Goal: Task Accomplishment & Management: Use online tool/utility

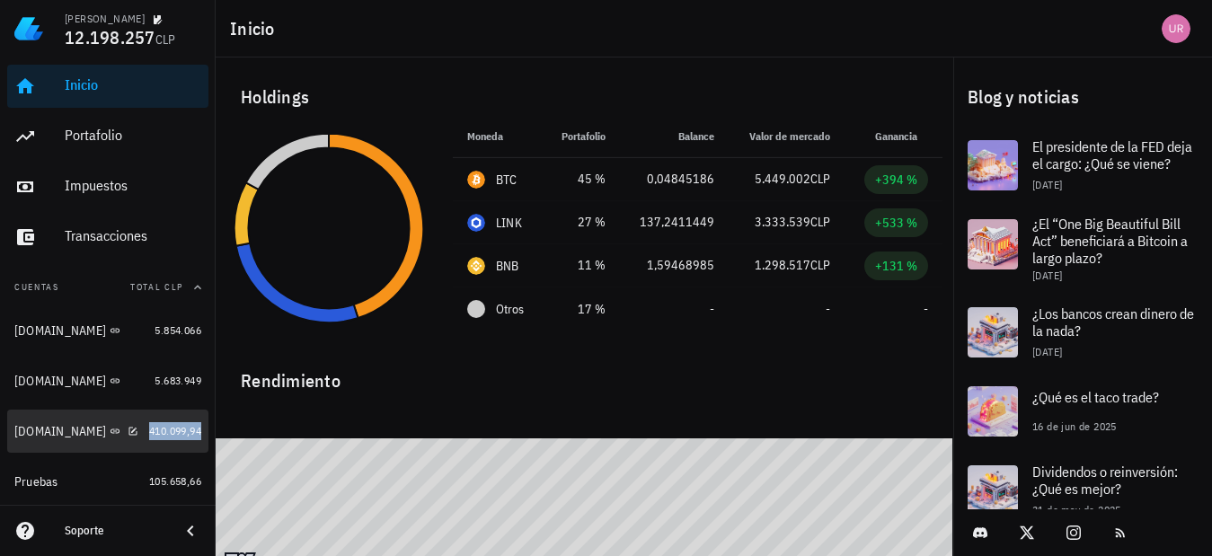
click at [149, 433] on span "410.099,94" at bounding box center [175, 430] width 52 height 13
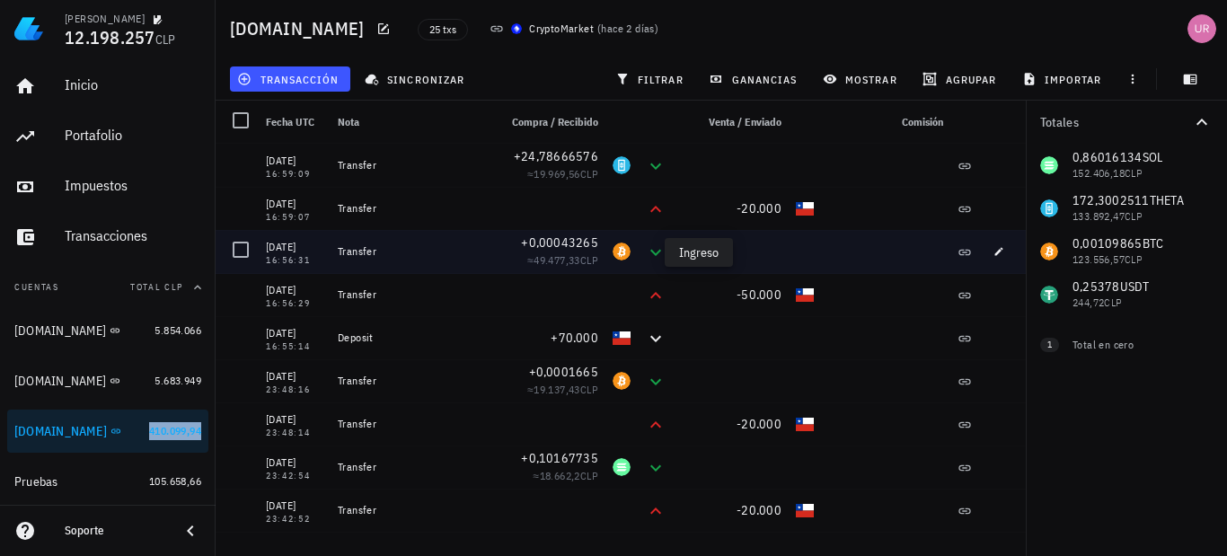
click at [645, 251] on icon at bounding box center [656, 253] width 22 height 22
click at [986, 254] on span "button" at bounding box center [998, 251] width 25 height 11
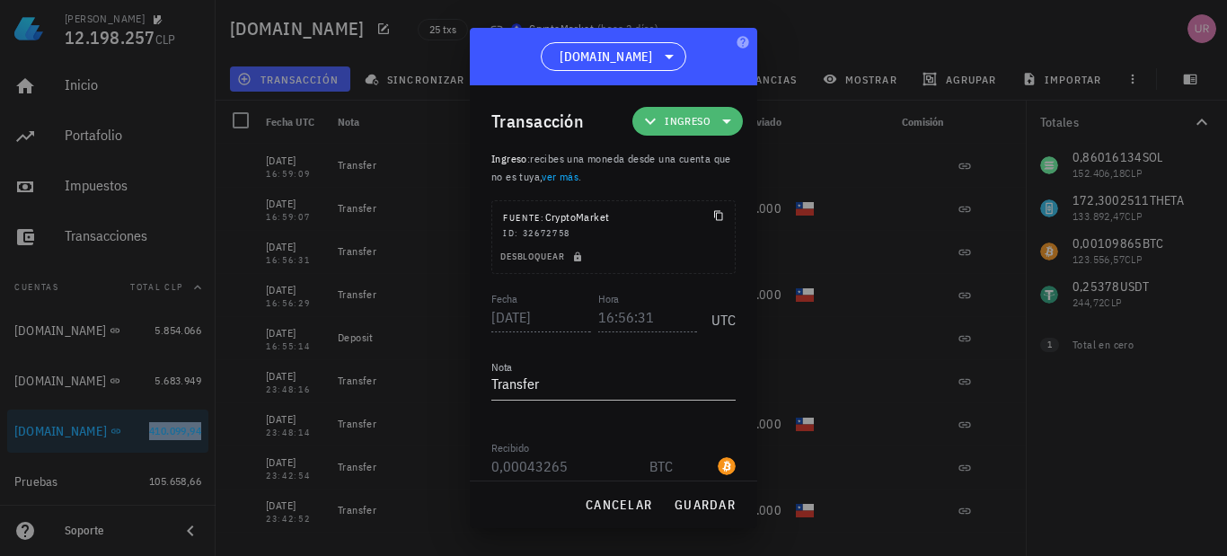
click at [716, 128] on icon at bounding box center [727, 121] width 22 height 22
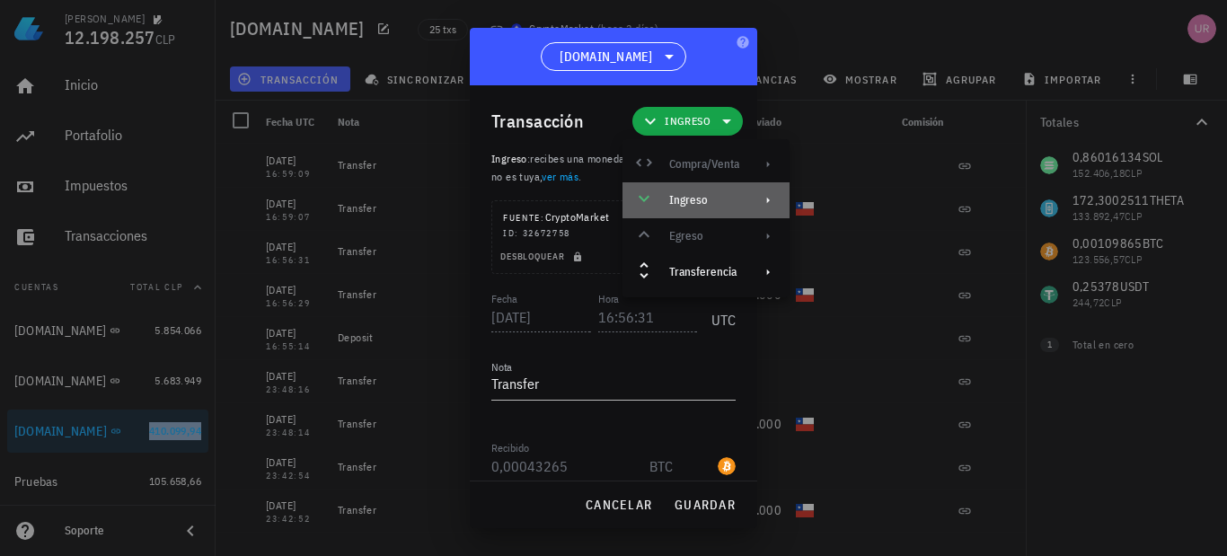
click at [720, 204] on div "Ingreso" at bounding box center [704, 200] width 70 height 14
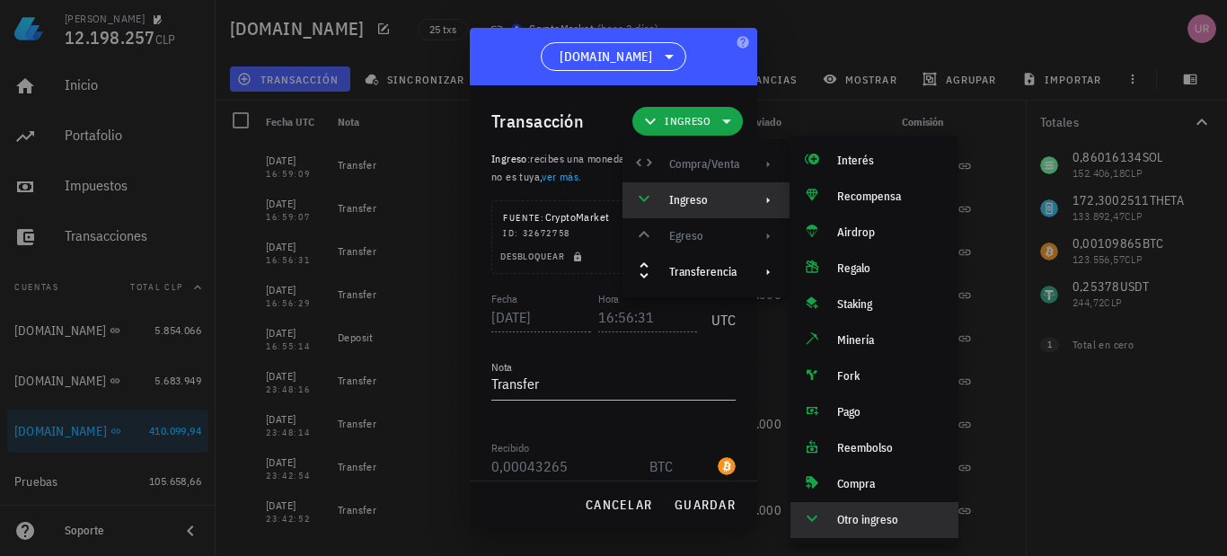
click at [656, 361] on div "Nota Transfer" at bounding box center [613, 389] width 244 height 59
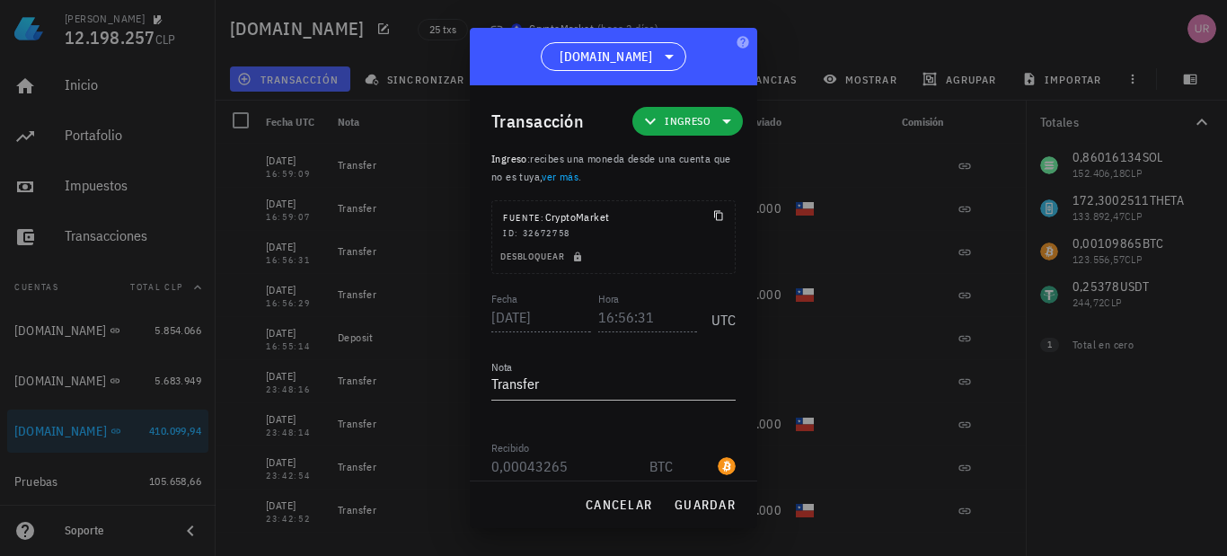
click at [716, 126] on icon at bounding box center [727, 121] width 22 height 22
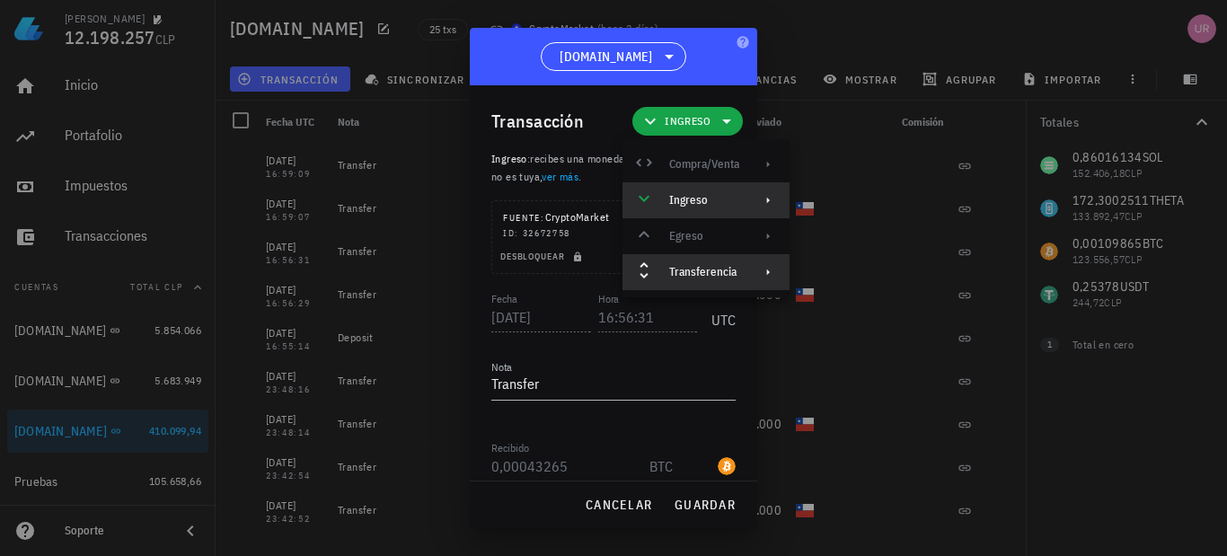
click at [693, 269] on div "Transferencia" at bounding box center [704, 272] width 70 height 14
click at [501, 65] on div "[DOMAIN_NAME]" at bounding box center [613, 56] width 287 height 57
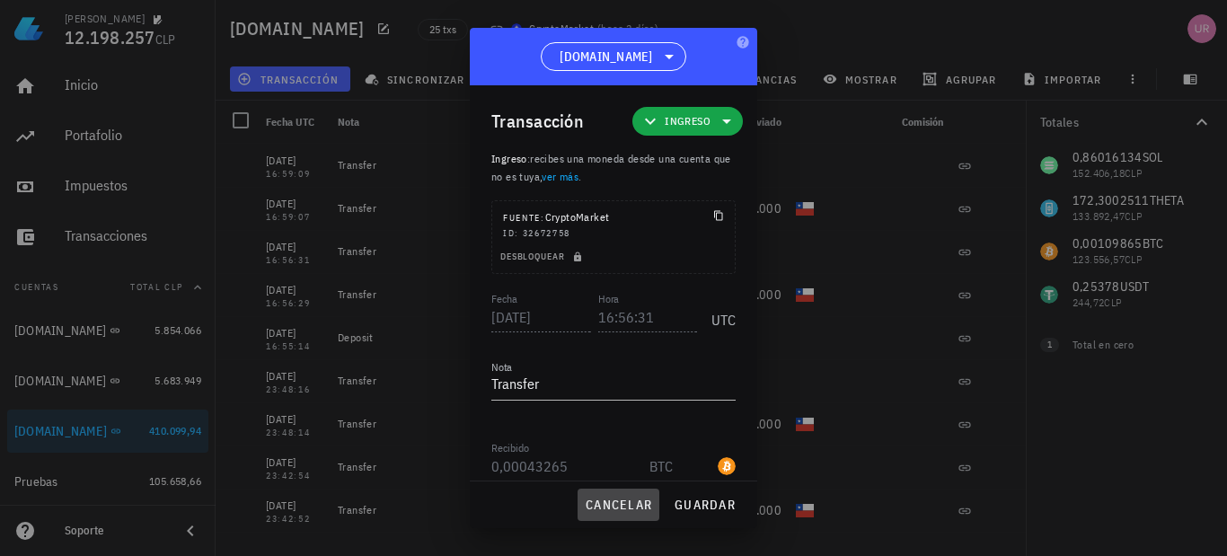
click at [632, 495] on button "cancelar" at bounding box center [619, 505] width 82 height 32
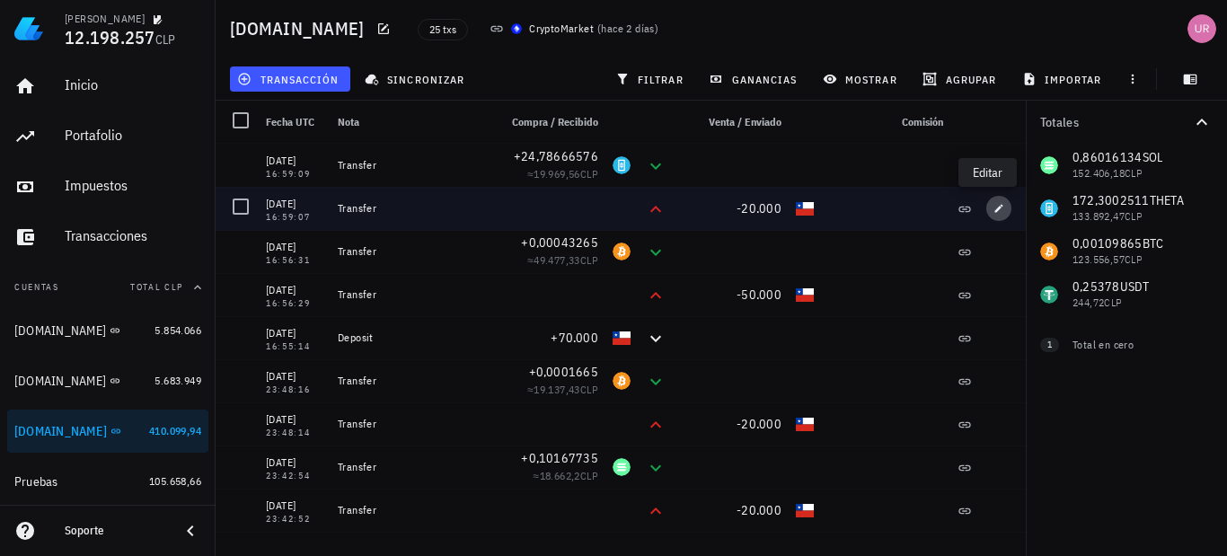
click at [994, 204] on icon "button" at bounding box center [999, 208] width 11 height 11
type input "16:59:07"
type input "20.000"
type input "CLP"
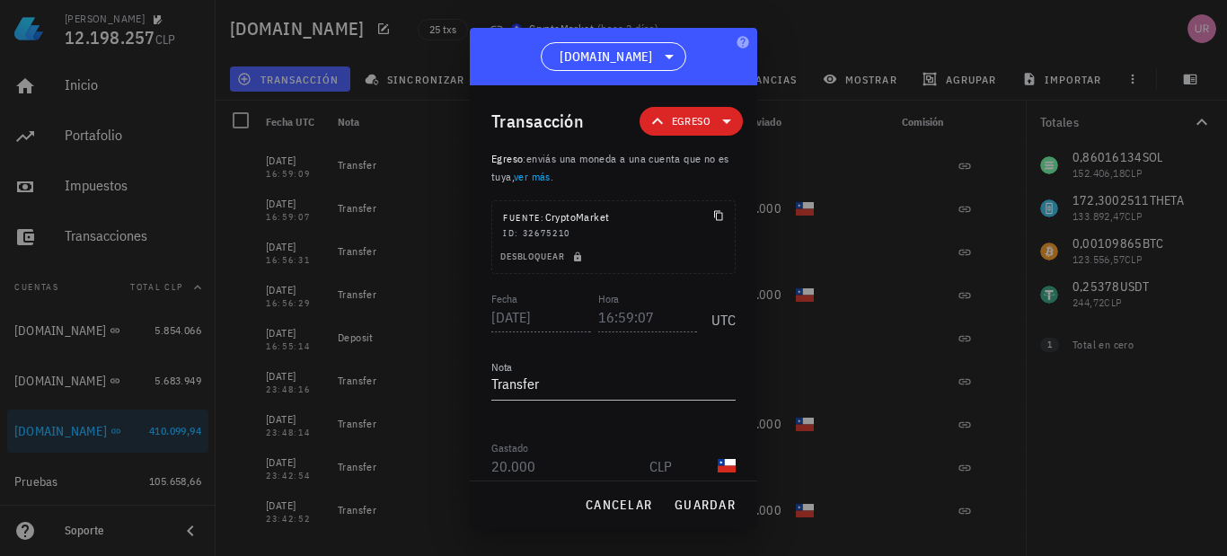
click at [719, 126] on icon at bounding box center [727, 121] width 22 height 22
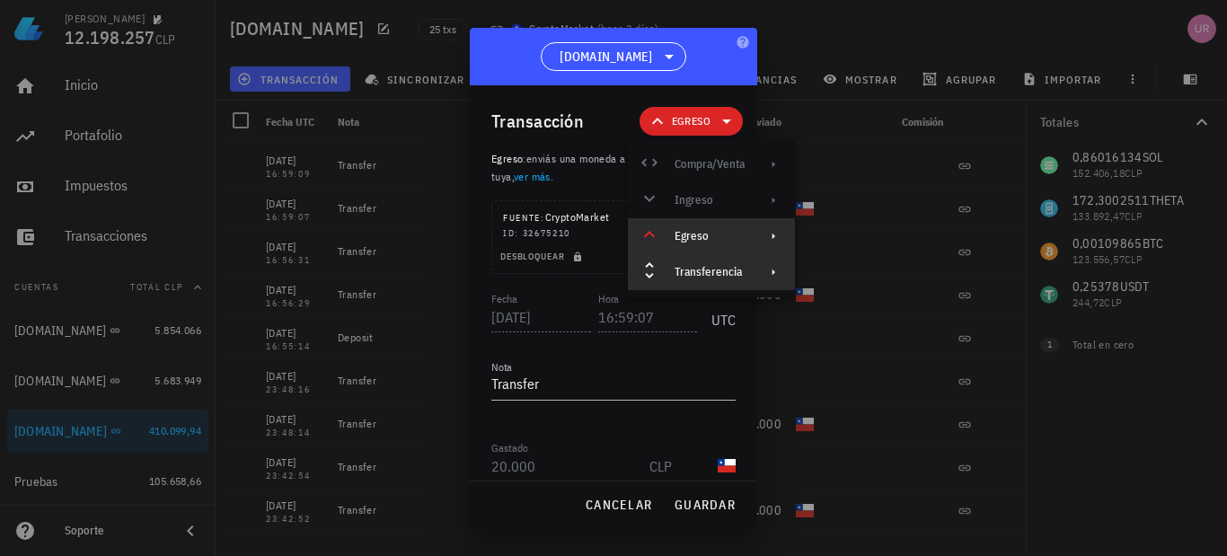
click at [729, 239] on div "Egreso" at bounding box center [710, 236] width 70 height 14
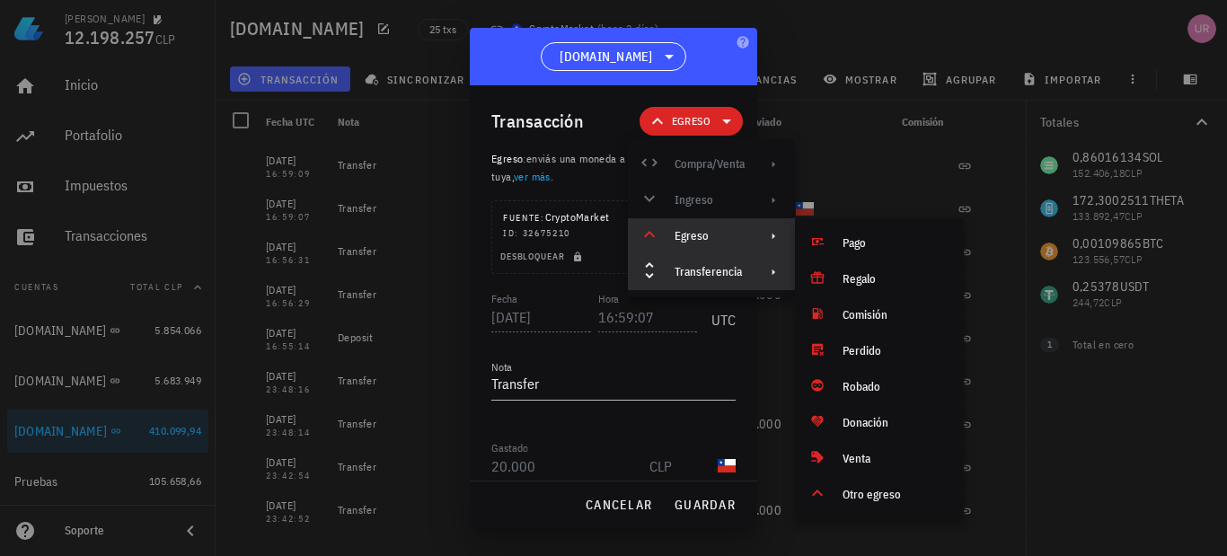
click at [714, 270] on div "Transferencia" at bounding box center [710, 272] width 70 height 14
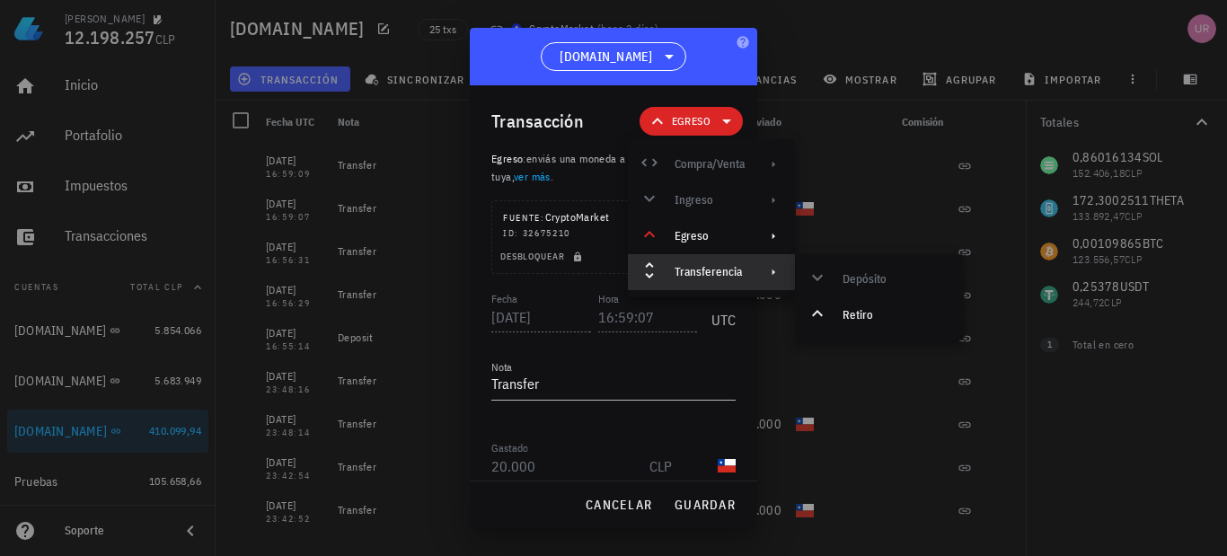
click at [823, 43] on div at bounding box center [613, 278] width 1227 height 556
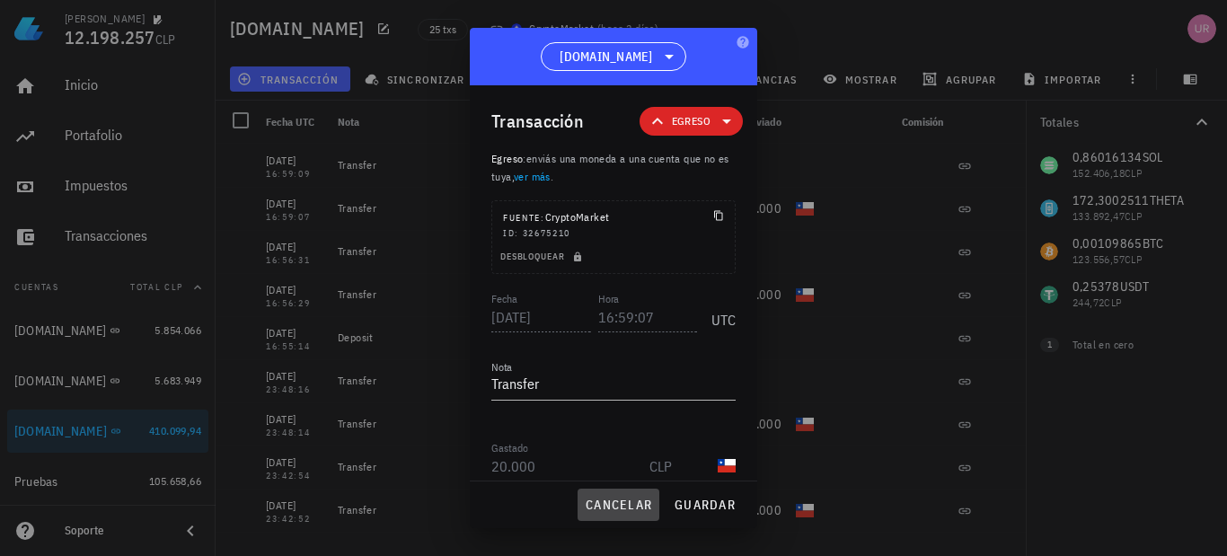
click at [623, 490] on button "cancelar" at bounding box center [619, 505] width 82 height 32
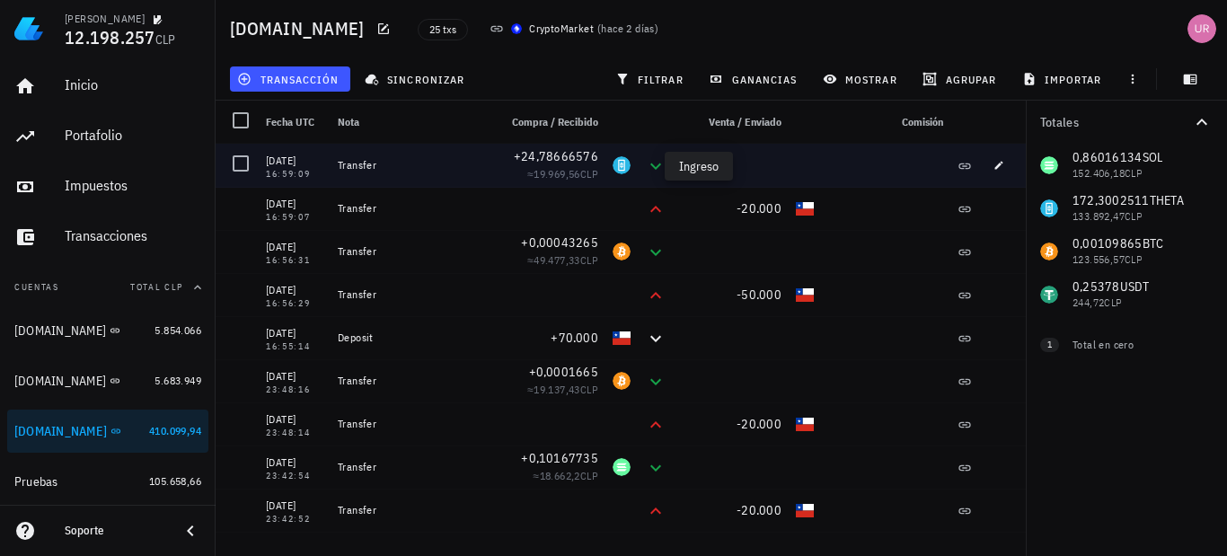
click at [645, 163] on icon at bounding box center [656, 166] width 22 height 22
click at [997, 164] on span "button" at bounding box center [998, 165] width 25 height 11
type input "16:59:09"
type input "24,78666576"
type input "THETA"
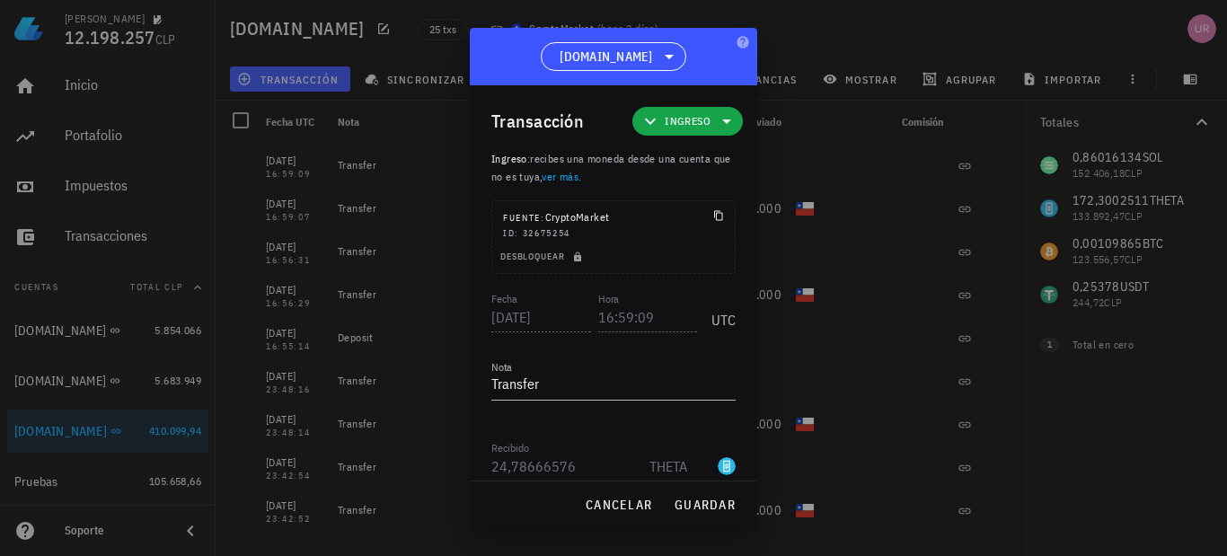
click at [700, 126] on span "Ingreso" at bounding box center [687, 121] width 89 height 29
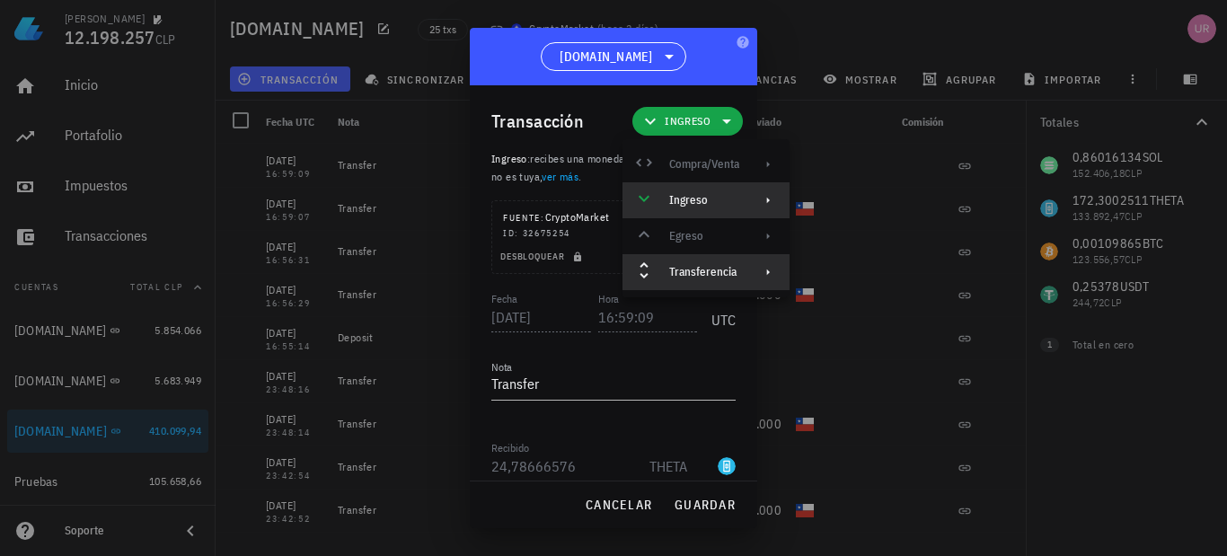
click at [708, 200] on div "Ingreso" at bounding box center [704, 200] width 70 height 14
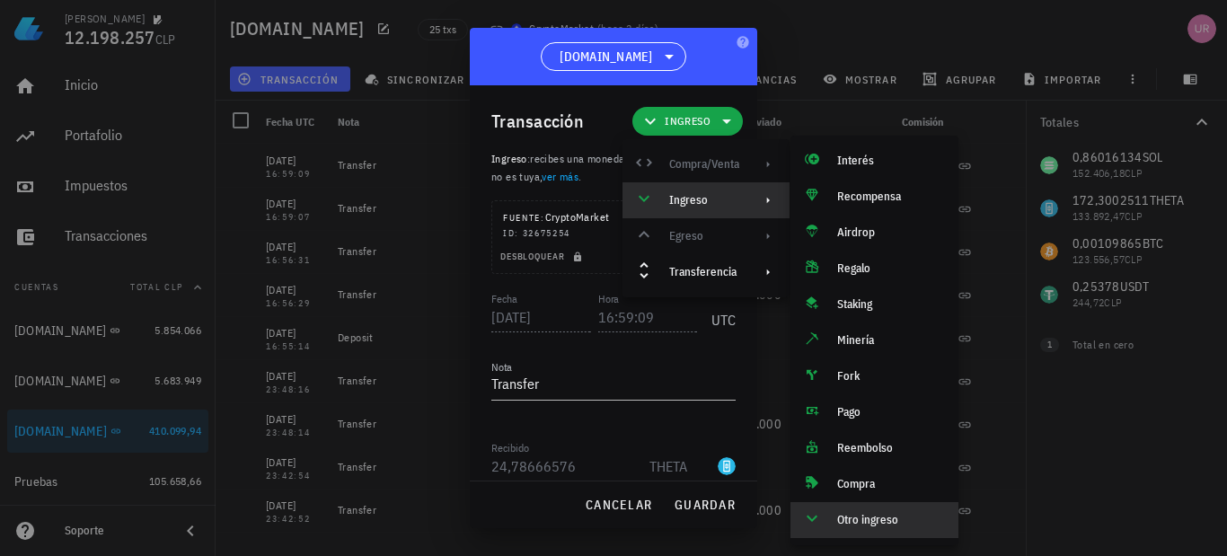
click at [429, 199] on div at bounding box center [613, 278] width 1227 height 556
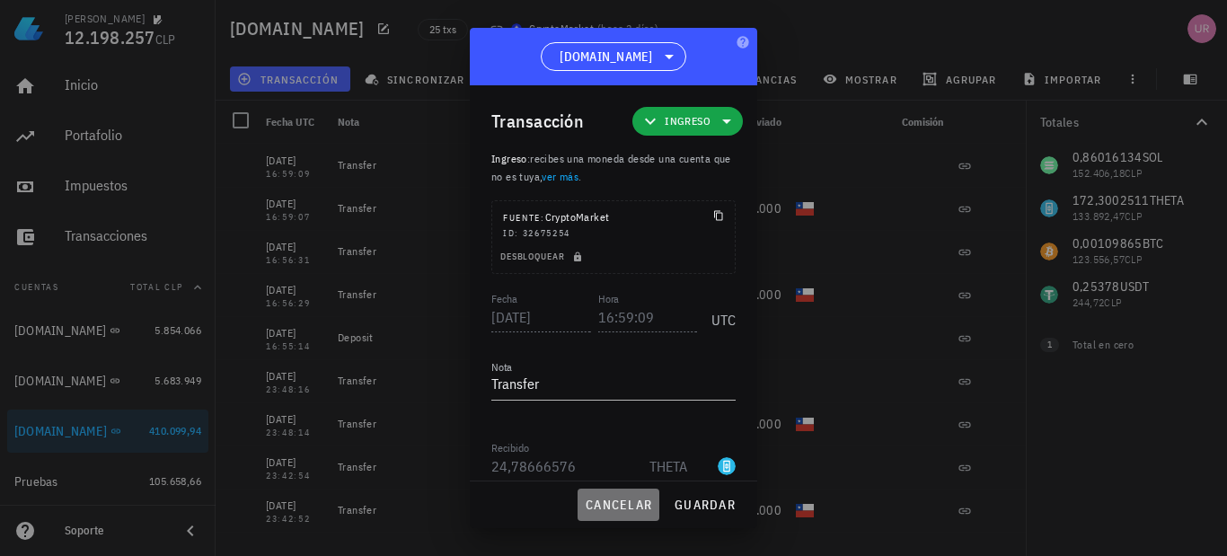
drag, startPoint x: 611, startPoint y: 491, endPoint x: 702, endPoint y: 343, distance: 173.8
click at [611, 492] on button "cancelar" at bounding box center [619, 505] width 82 height 32
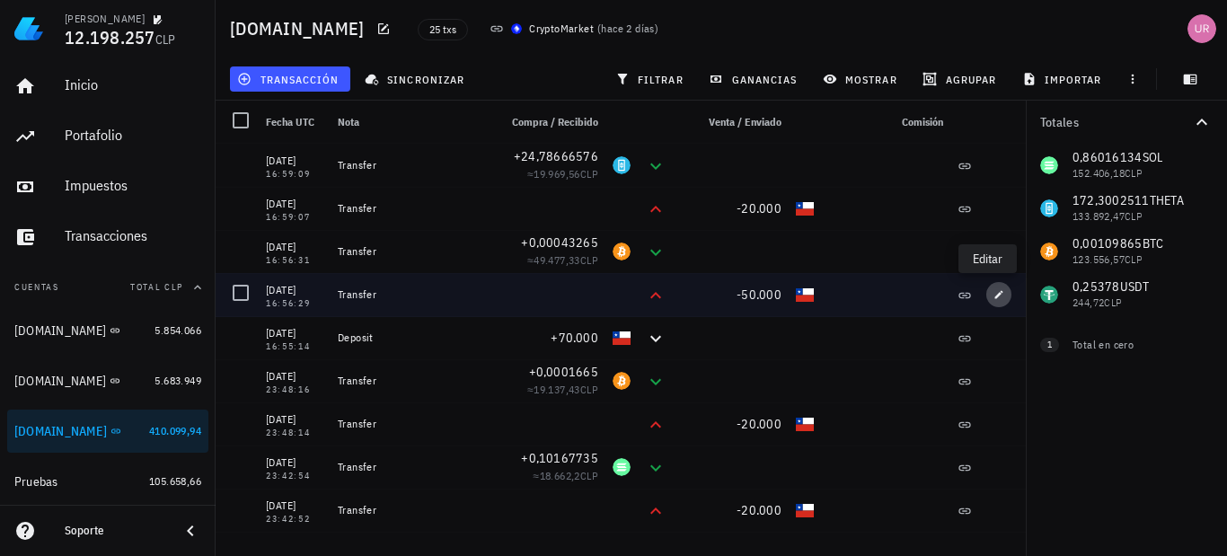
click at [986, 289] on span "button" at bounding box center [998, 294] width 25 height 11
type input "16:56:29"
type input "50.000"
type input "CLP"
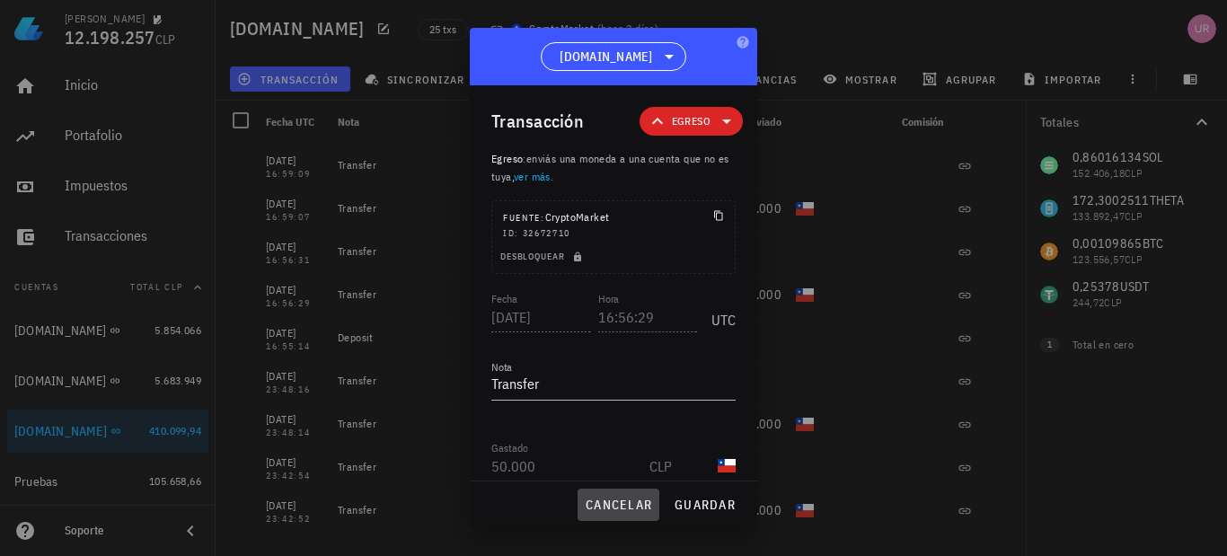
click at [628, 500] on span "cancelar" at bounding box center [618, 505] width 67 height 16
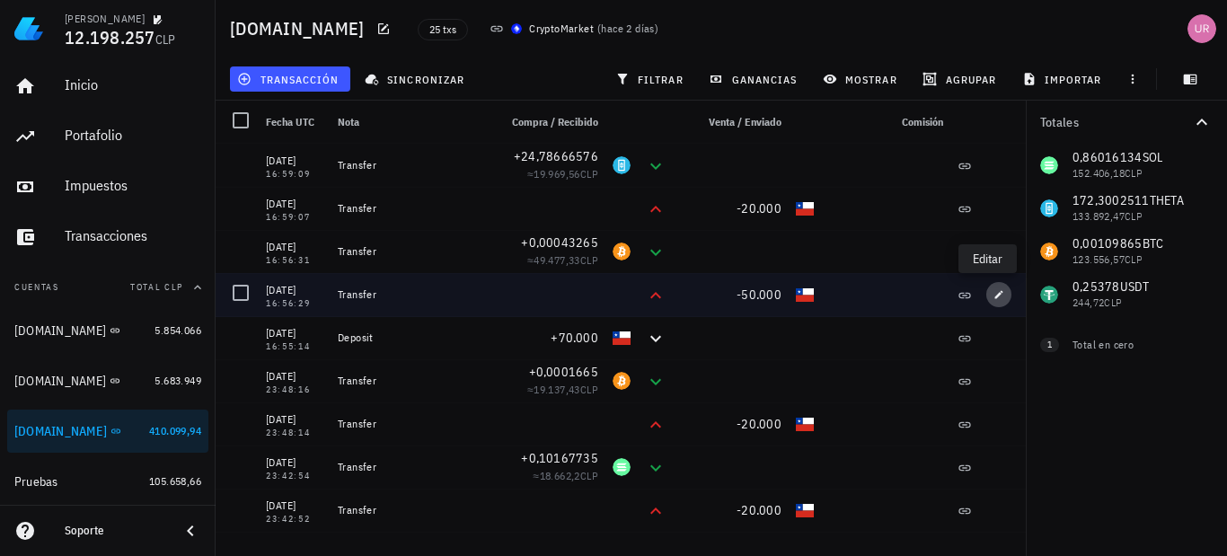
click at [994, 296] on icon "button" at bounding box center [999, 294] width 11 height 11
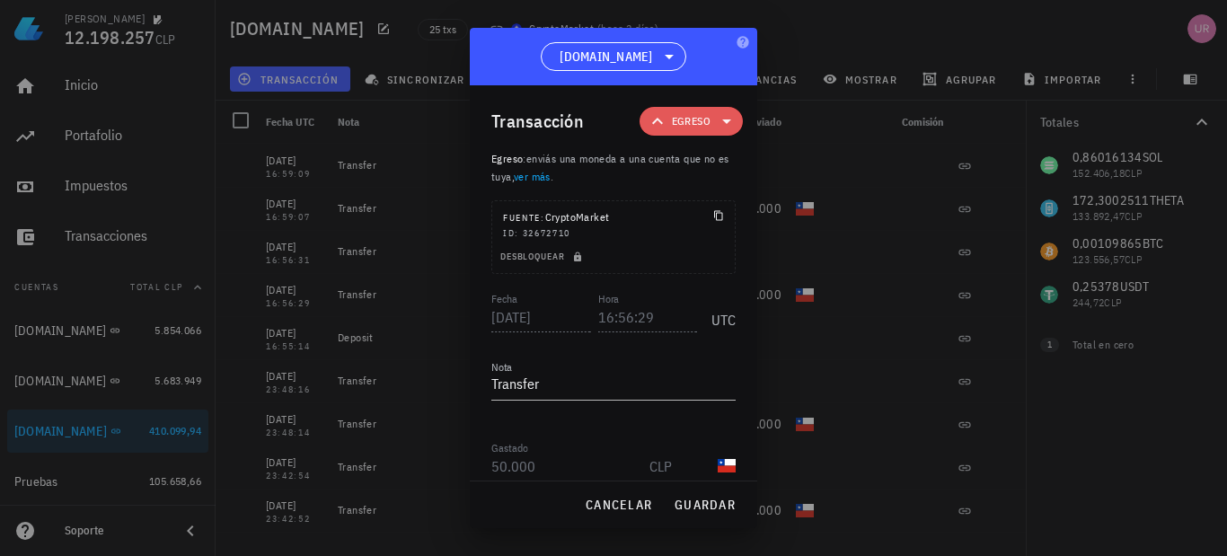
drag, startPoint x: 690, startPoint y: 127, endPoint x: 700, endPoint y: 108, distance: 21.3
click at [691, 126] on span "Egreso" at bounding box center [691, 121] width 39 height 18
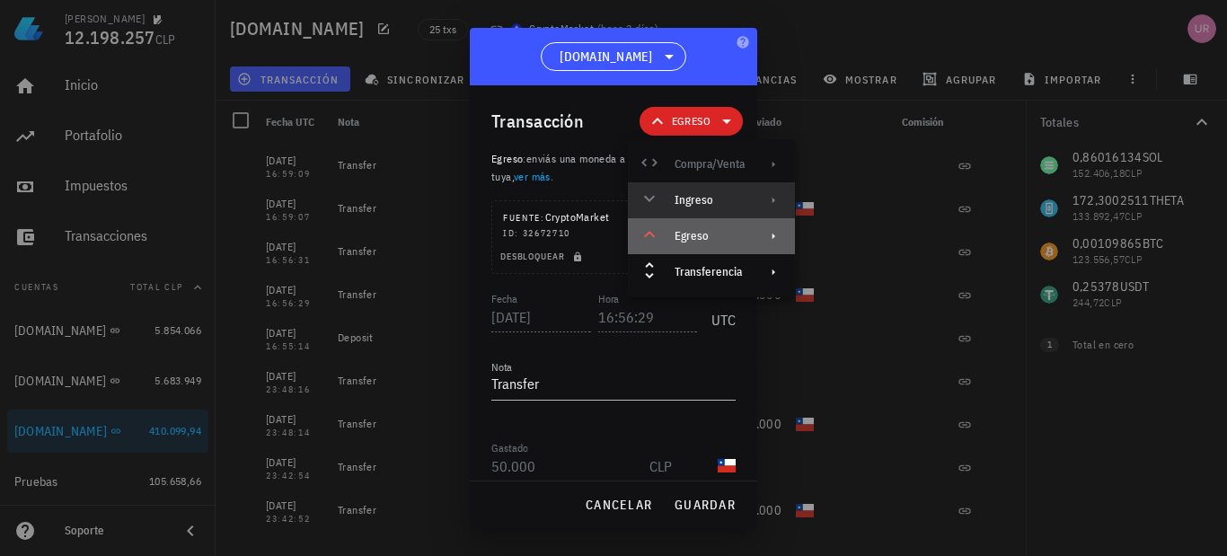
drag, startPoint x: 740, startPoint y: 236, endPoint x: 752, endPoint y: 232, distance: 12.5
click at [741, 236] on div "Egreso" at bounding box center [710, 236] width 70 height 14
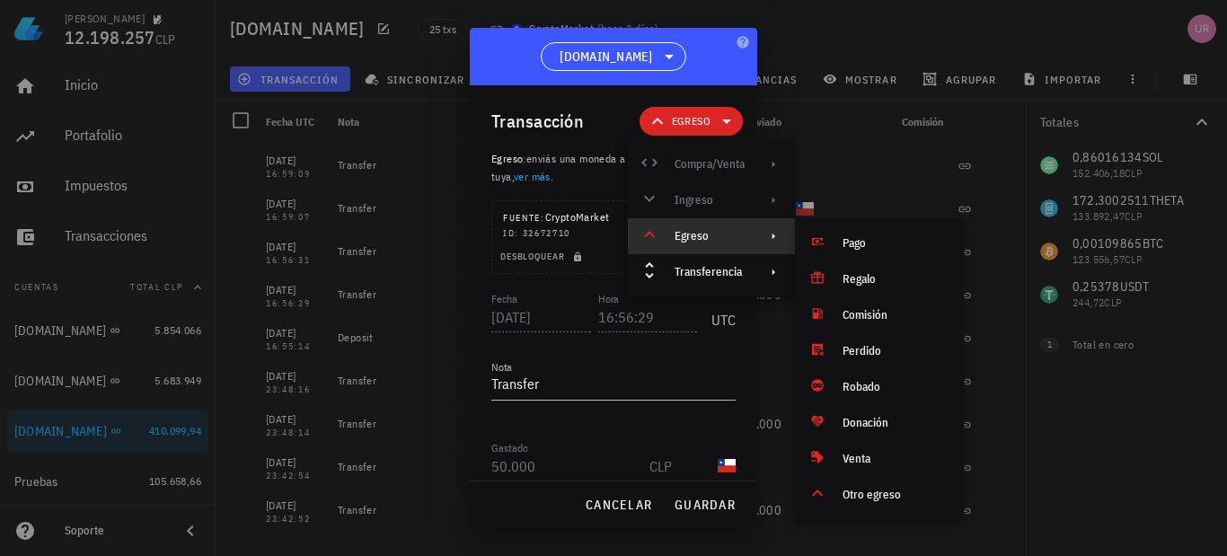
click at [740, 199] on div "Compra/Venta Ingreso Egreso Transferencia" at bounding box center [711, 218] width 167 height 144
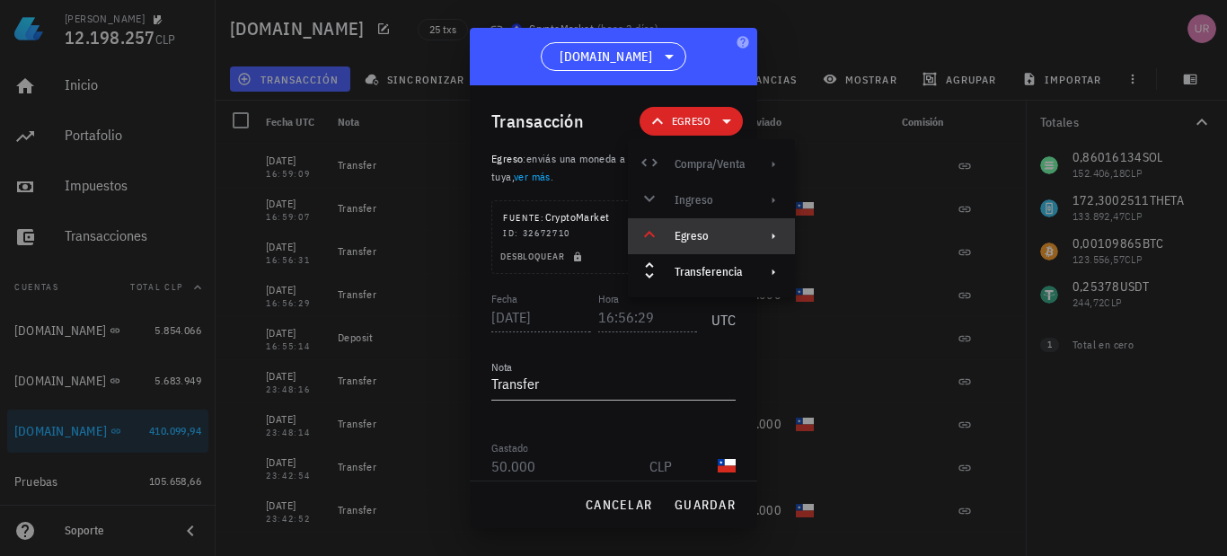
click at [720, 237] on div "Egreso" at bounding box center [710, 236] width 70 height 14
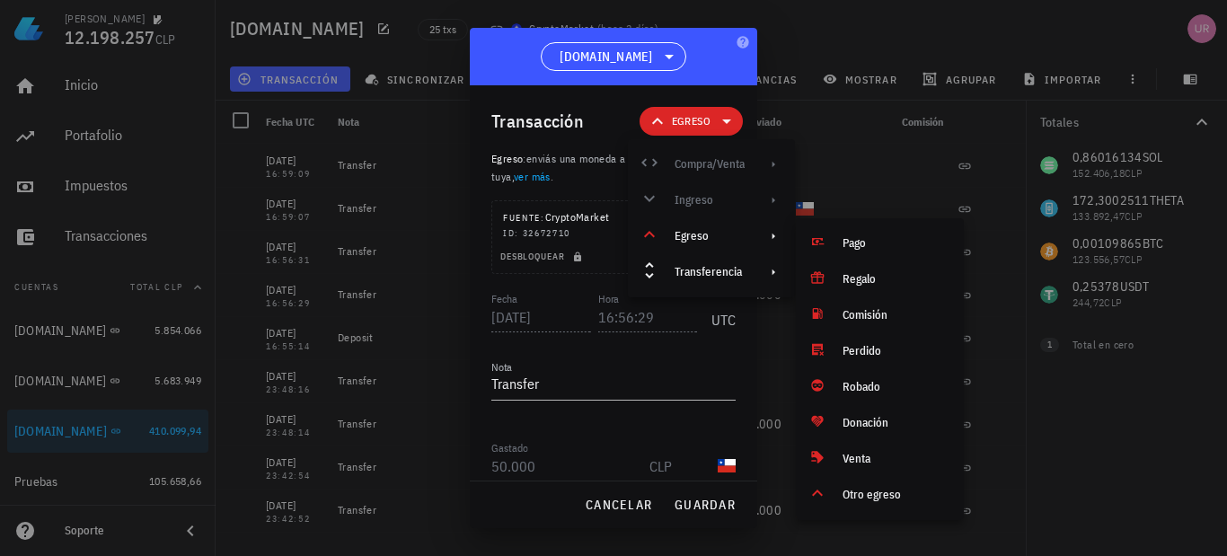
click at [404, 214] on div at bounding box center [613, 278] width 1227 height 556
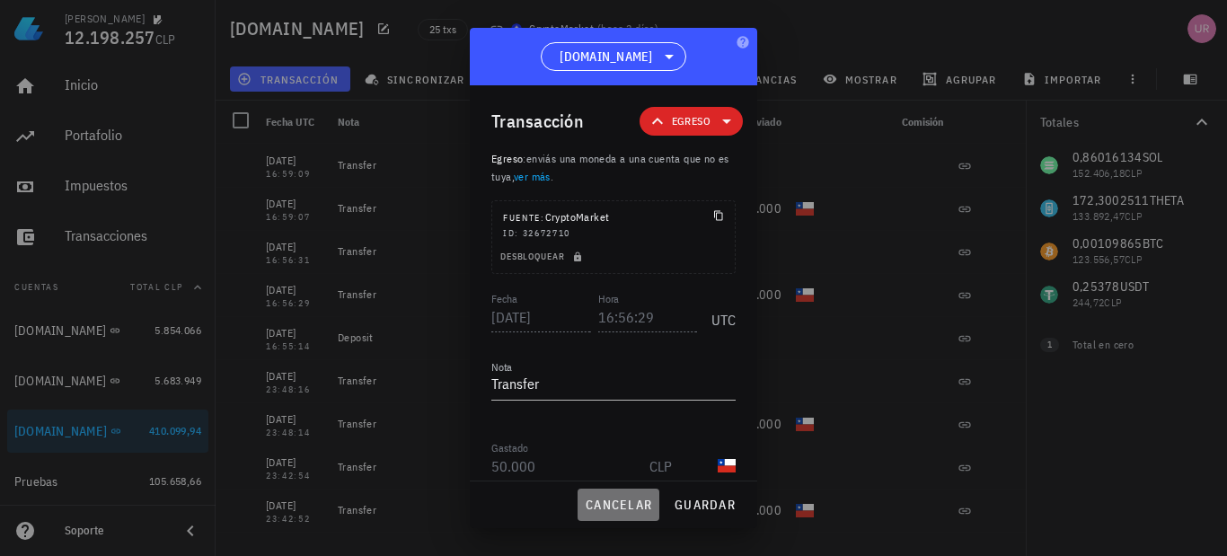
click at [602, 502] on span "cancelar" at bounding box center [618, 505] width 67 height 16
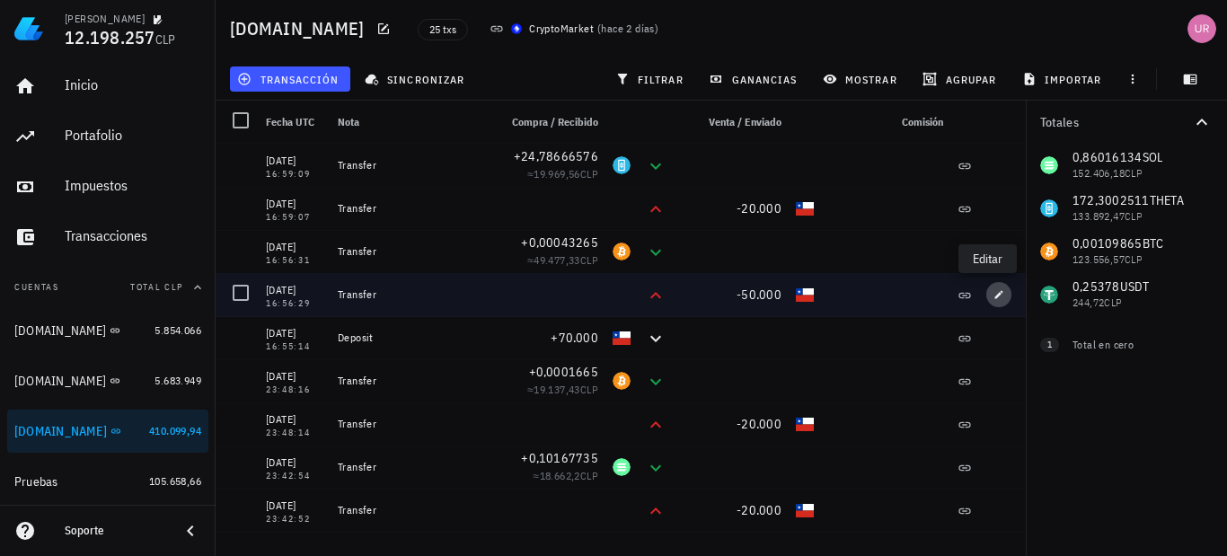
click at [986, 294] on span "button" at bounding box center [998, 294] width 25 height 11
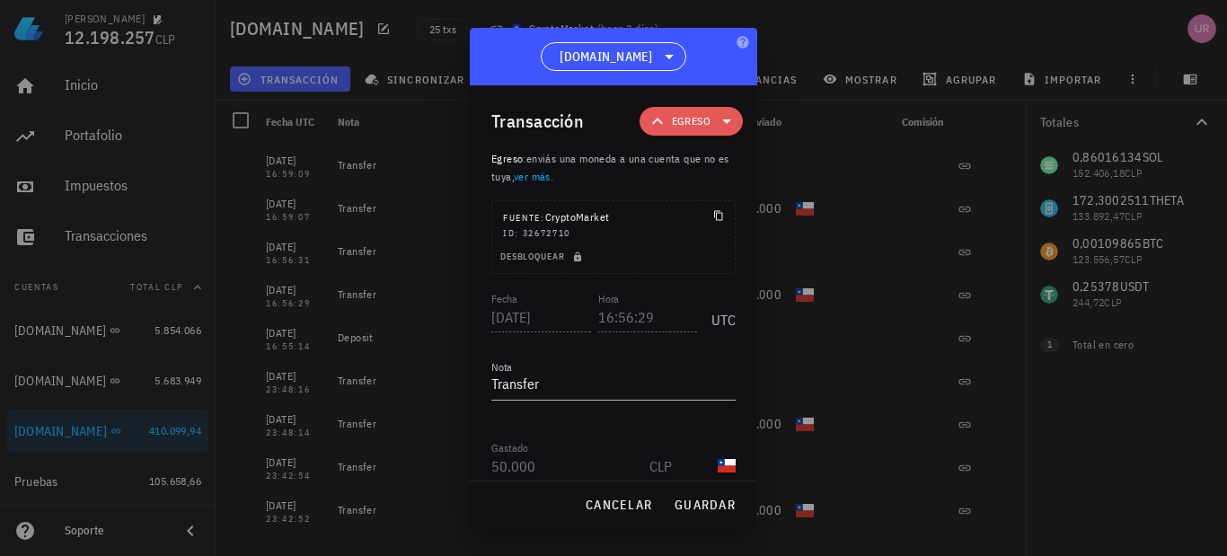
click at [694, 116] on span "Egreso" at bounding box center [691, 121] width 39 height 18
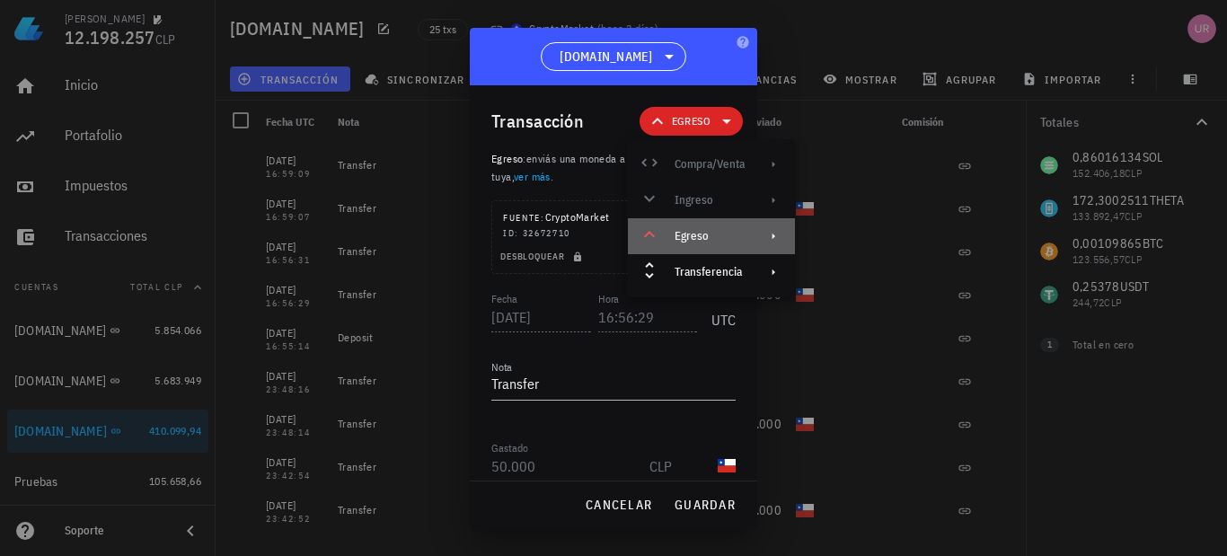
click at [713, 235] on div "Egreso" at bounding box center [710, 236] width 70 height 14
